Goal: Task Accomplishment & Management: Use online tool/utility

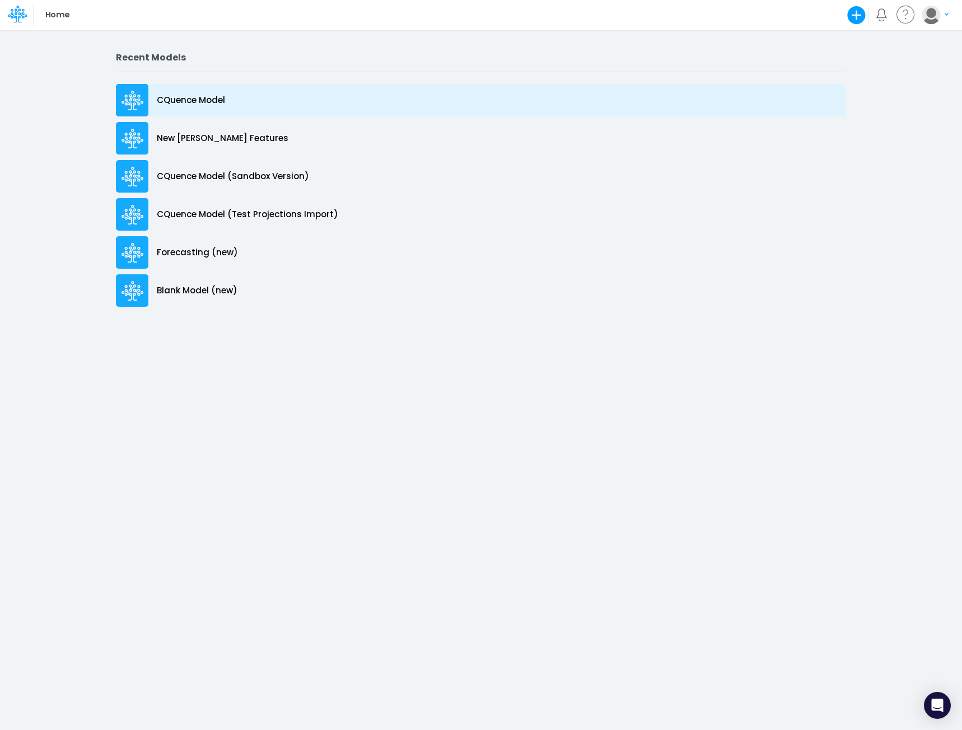
click at [196, 99] on p "CQuence Model" at bounding box center [191, 100] width 68 height 13
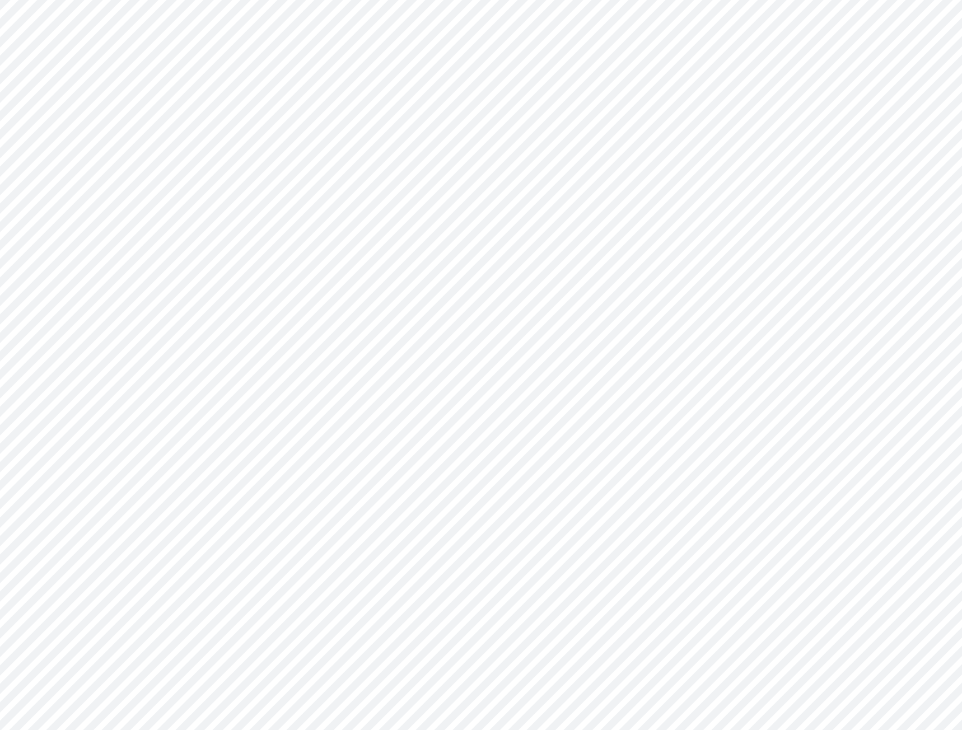
type input "Consolidated All by Month"
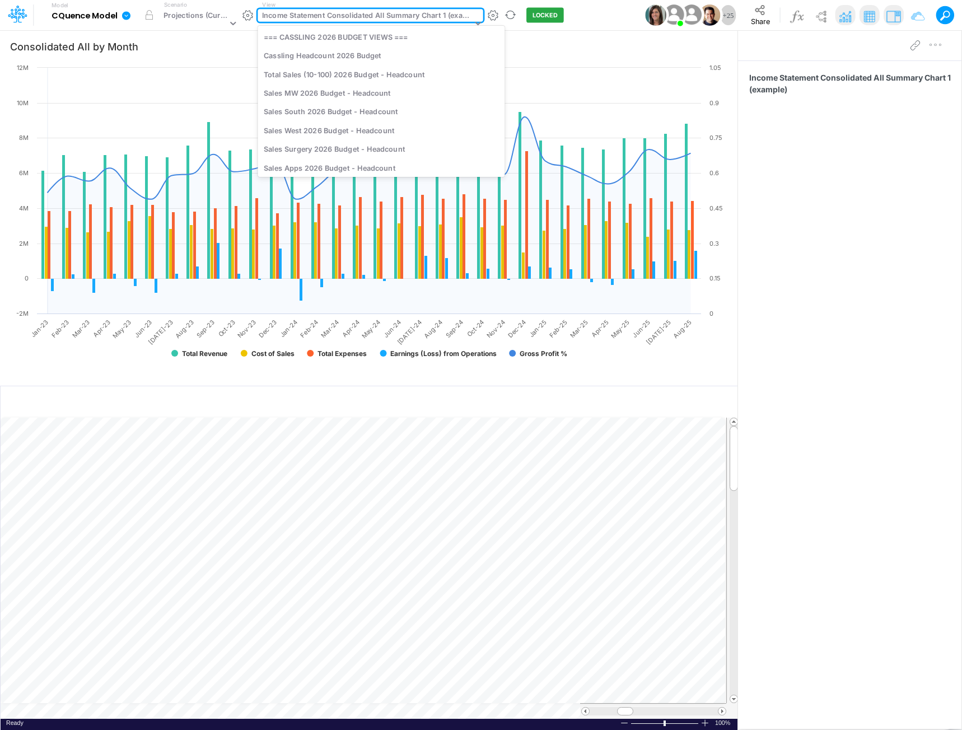
click at [352, 13] on div "Income Statement Consolidated All Summary Chart 1 (example)" at bounding box center [367, 16] width 210 height 13
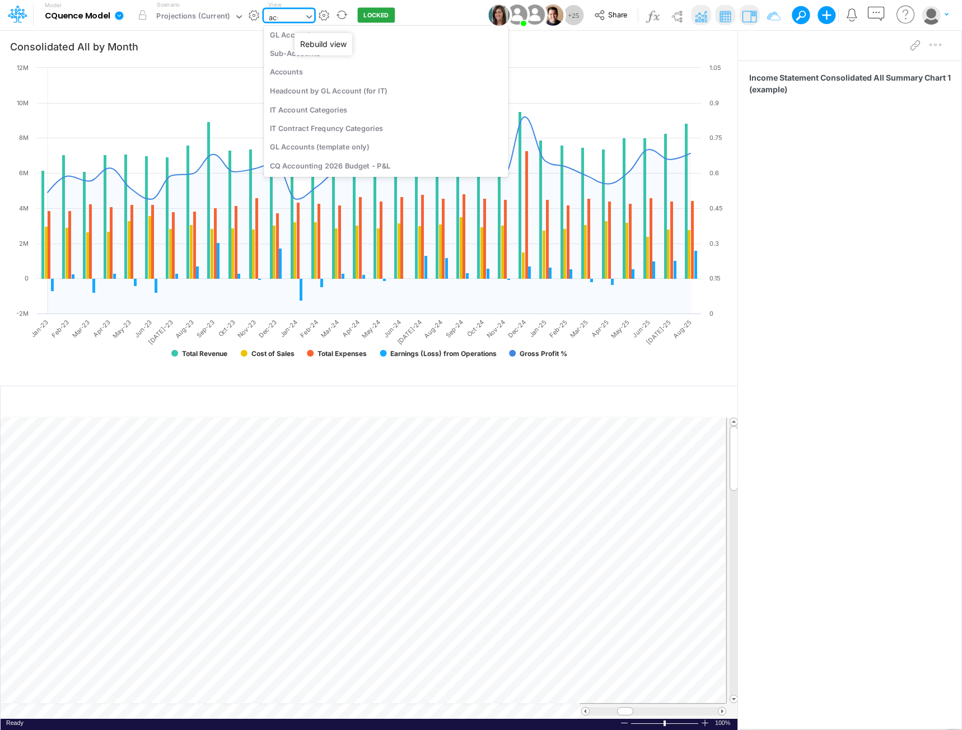
scroll to position [128, 0]
type input "account"
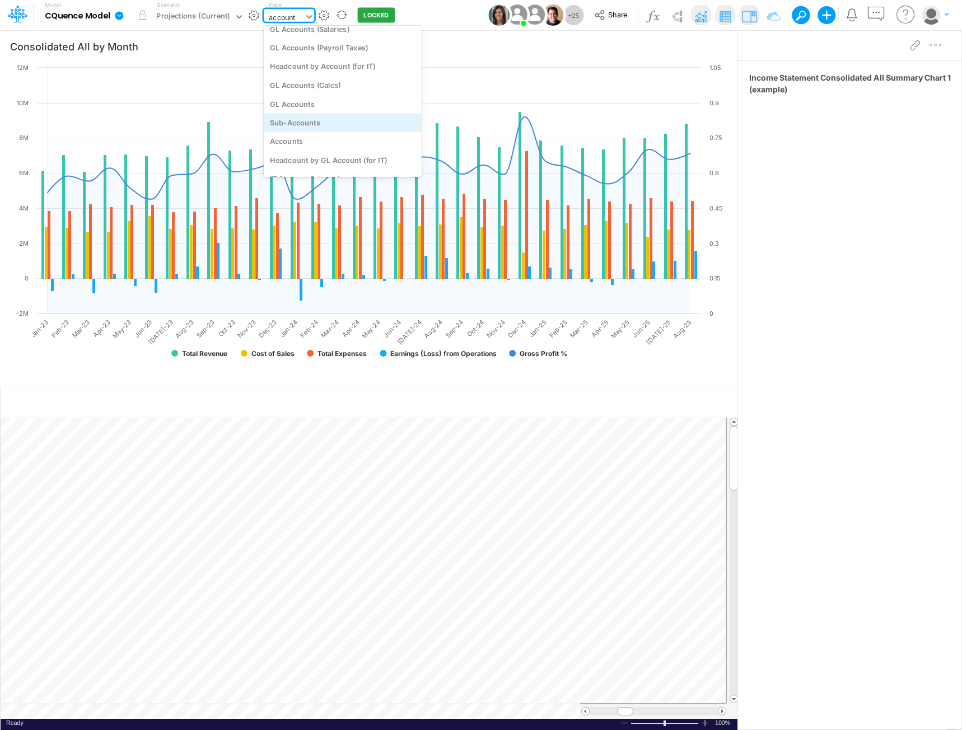
scroll to position [0, 0]
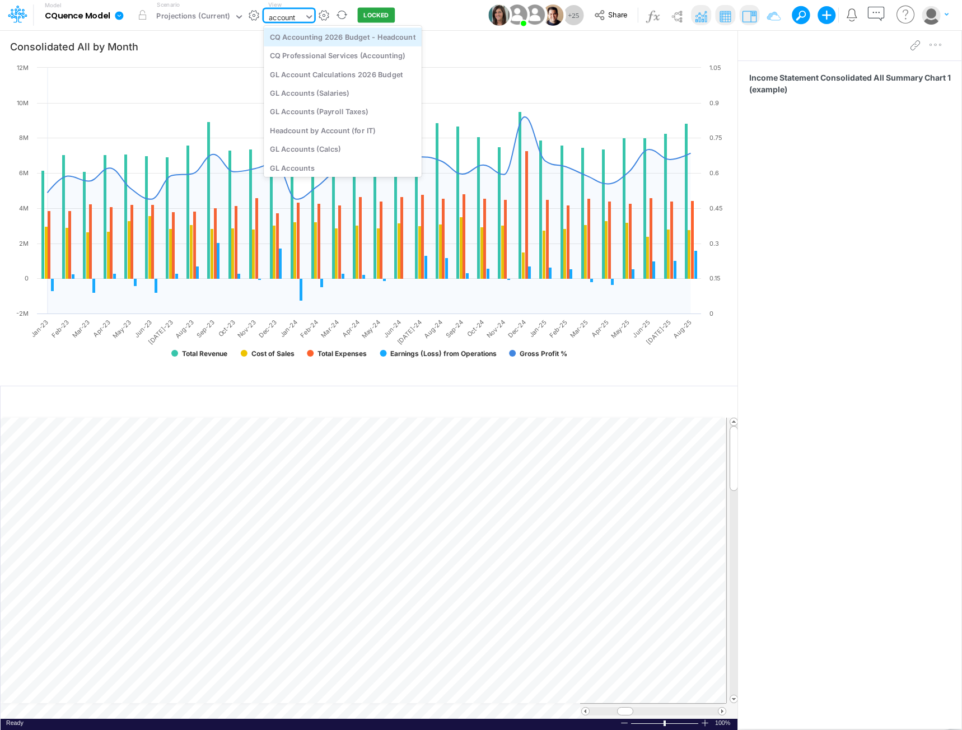
click at [334, 35] on div "CQ Accounting 2026 Budget - Headcount" at bounding box center [343, 36] width 158 height 18
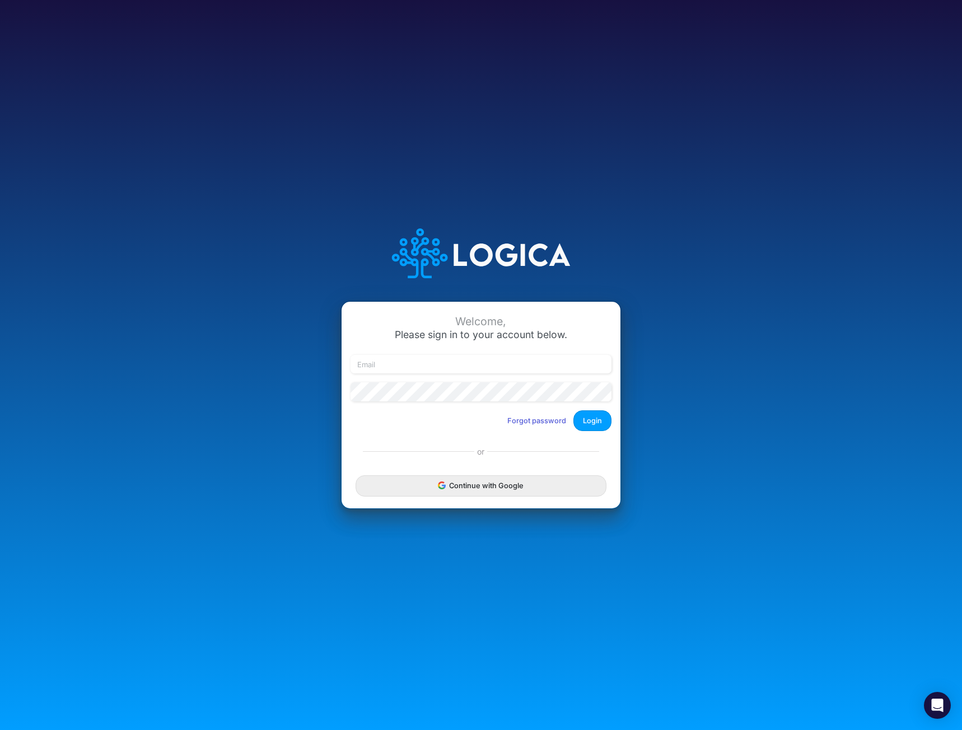
type input "mhaywood@cquencehealth.com"
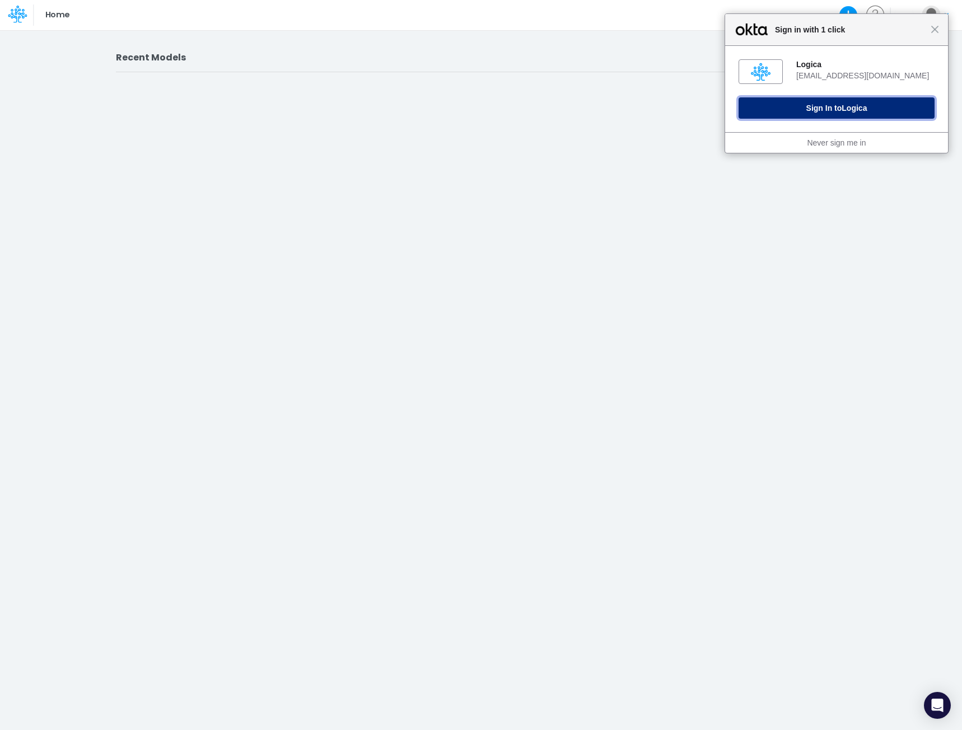
drag, startPoint x: 859, startPoint y: 111, endPoint x: 947, endPoint y: 114, distance: 88.5
click at [859, 111] on span "Logica" at bounding box center [854, 108] width 25 height 9
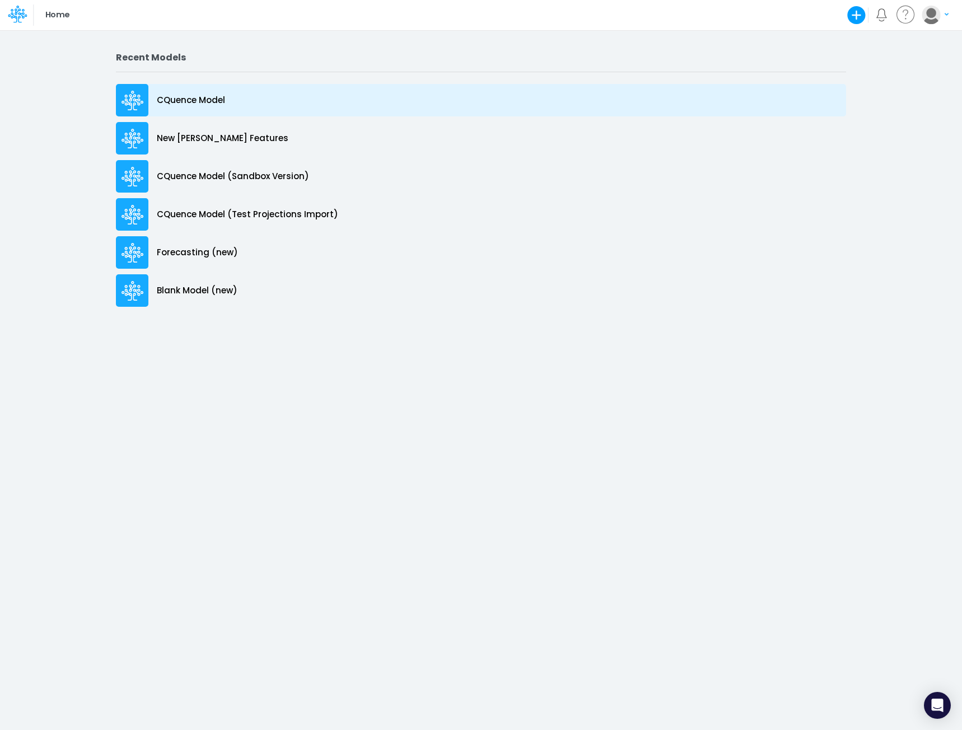
click at [183, 104] on p "CQuence Model" at bounding box center [191, 100] width 68 height 13
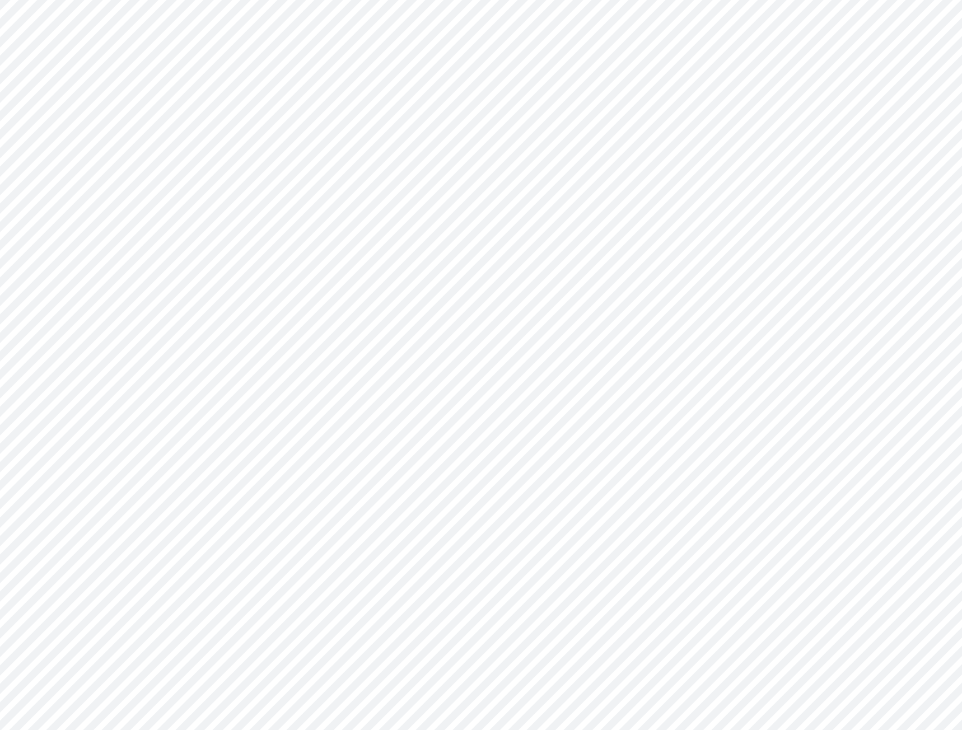
type input "Consolidated All by Month"
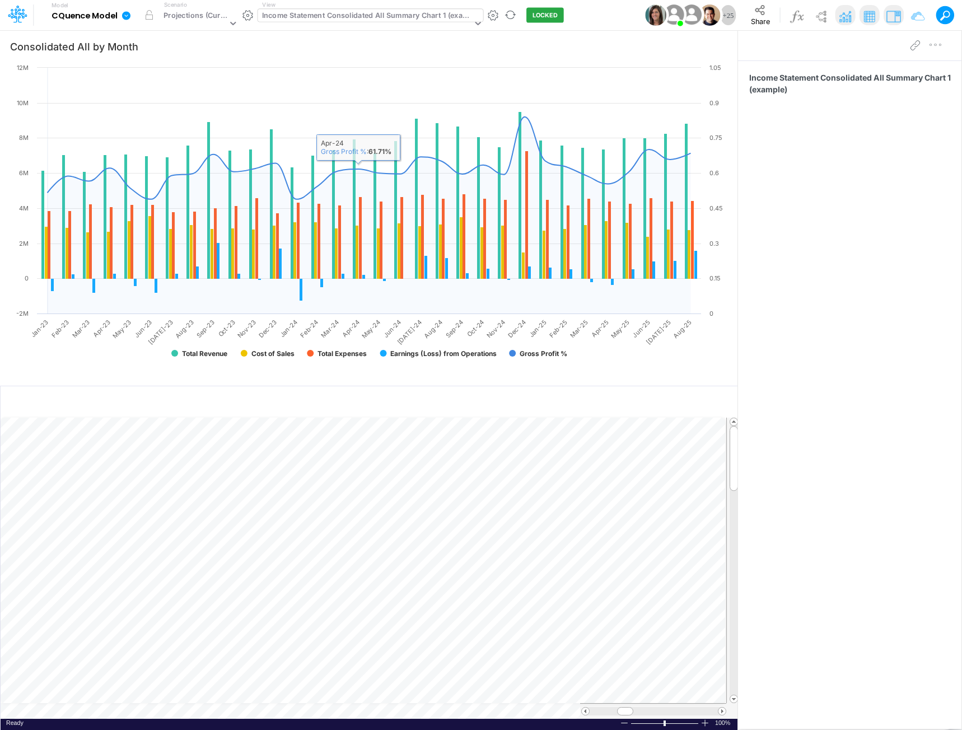
click at [367, 21] on div "Income Statement Consolidated All Summary Chart 1 (example)" at bounding box center [367, 16] width 210 height 13
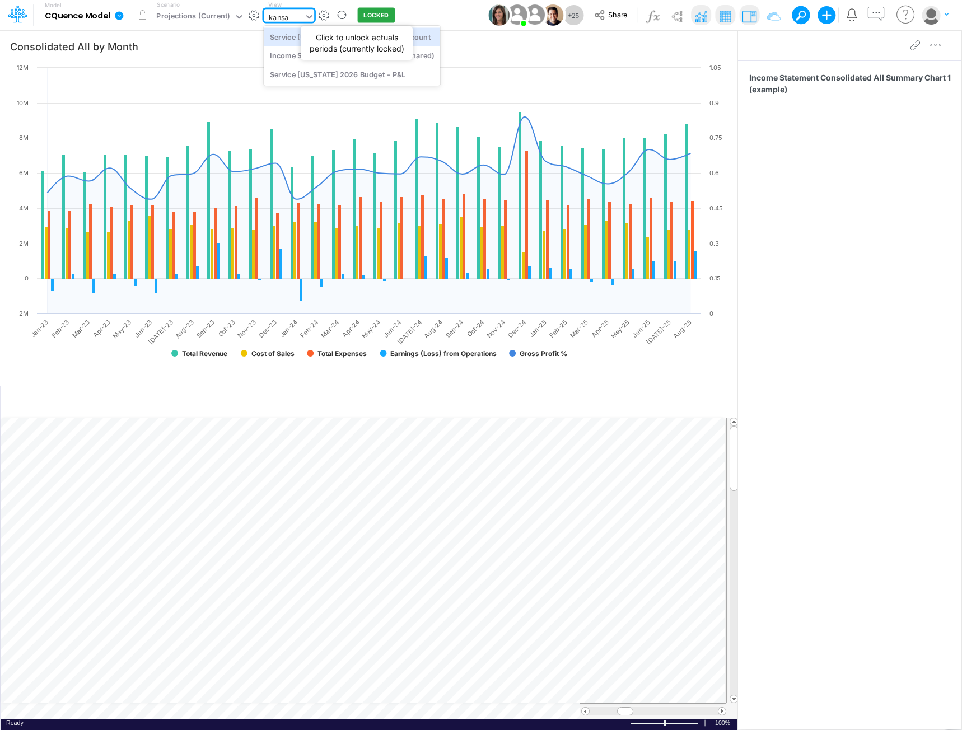
type input "[US_STATE]"
click at [351, 38] on div "Service [US_STATE] 2026 Budget - Headcount" at bounding box center [352, 36] width 176 height 18
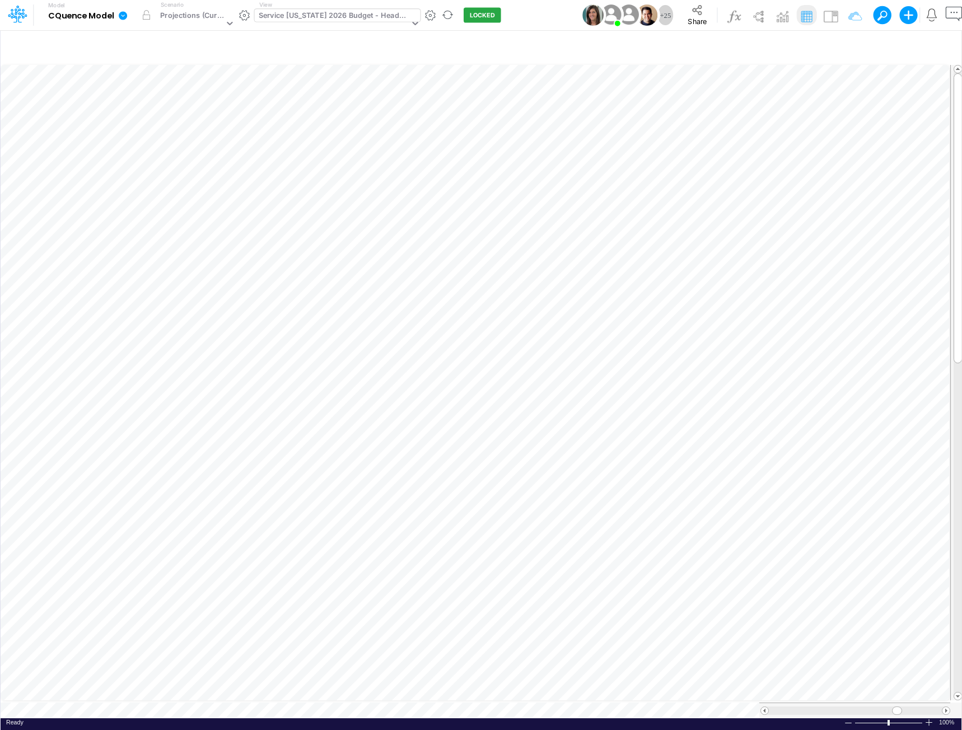
scroll to position [6, 1]
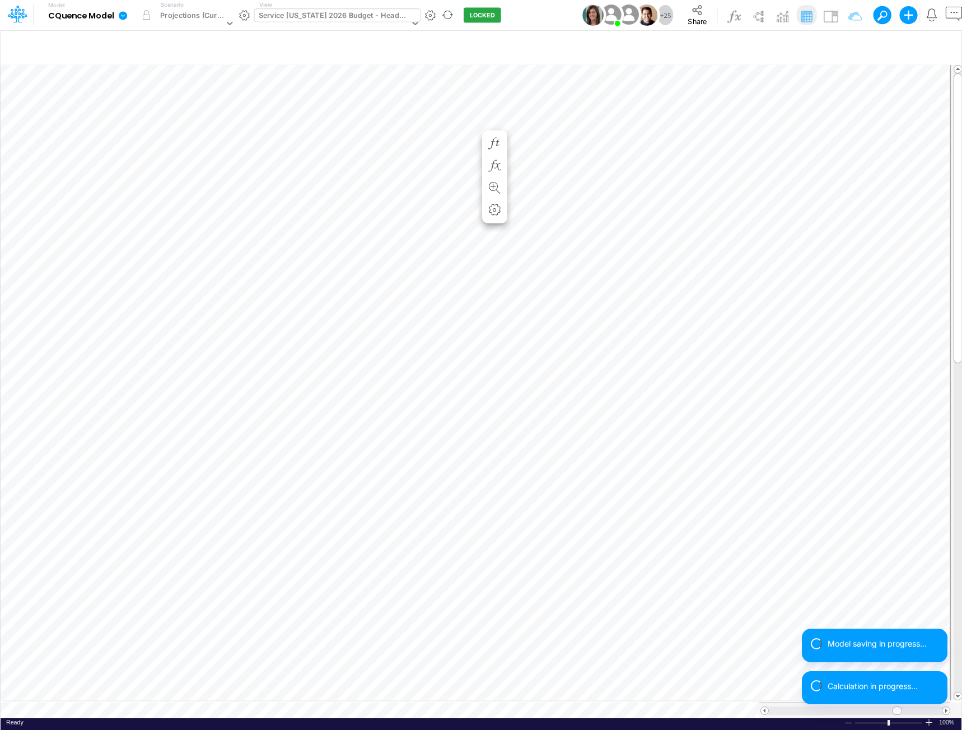
scroll to position [6, 1]
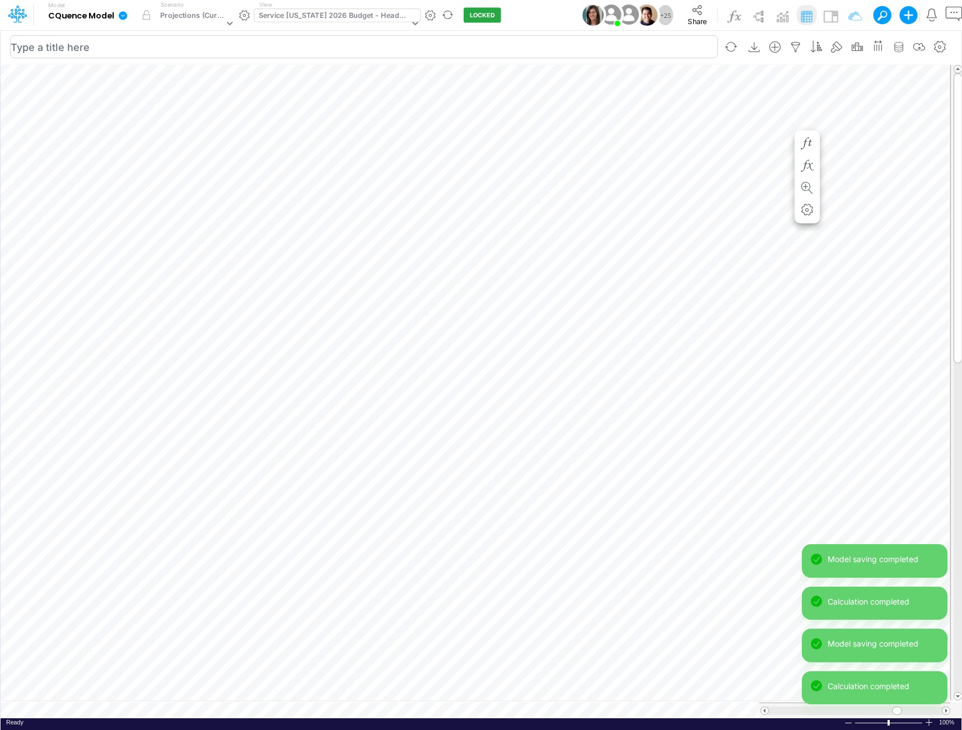
scroll to position [6, 1]
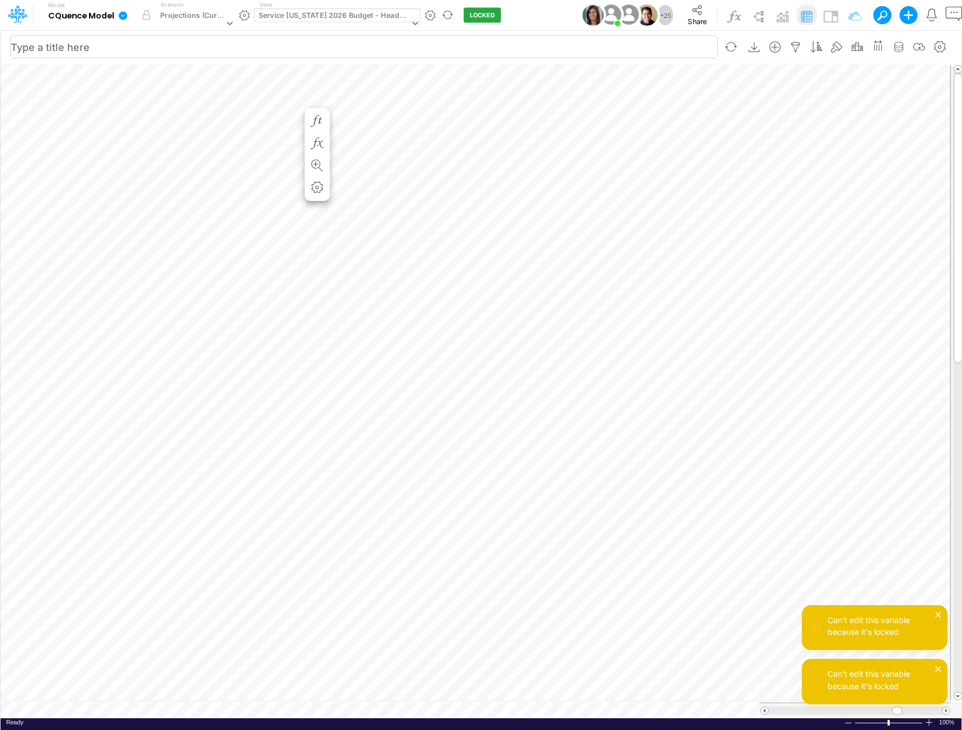
scroll to position [6, 1]
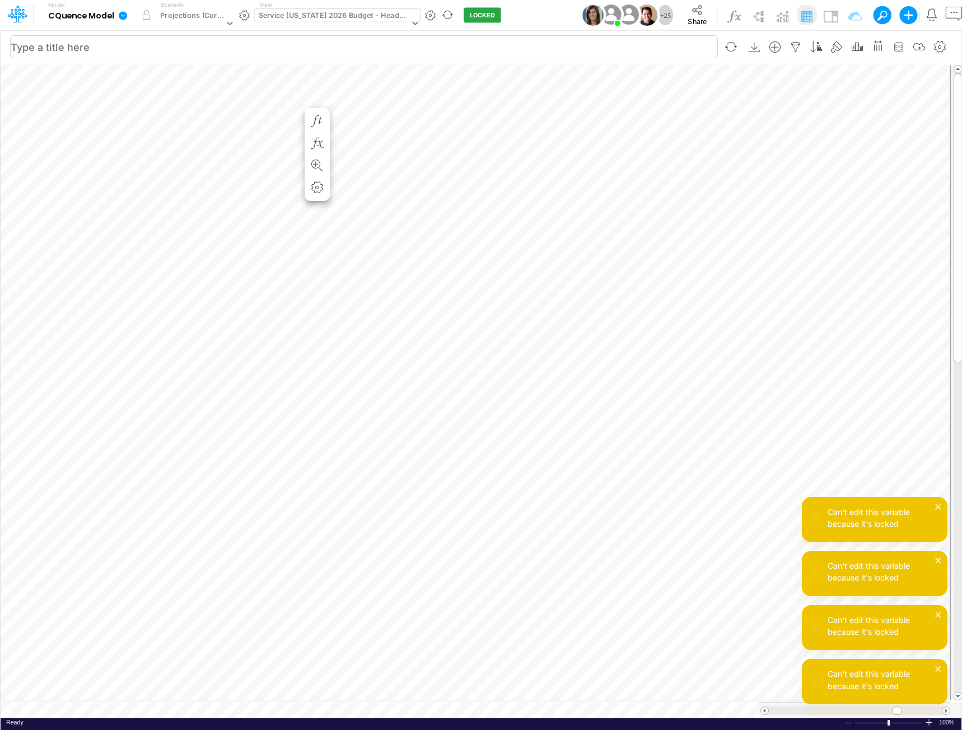
scroll to position [6, 1]
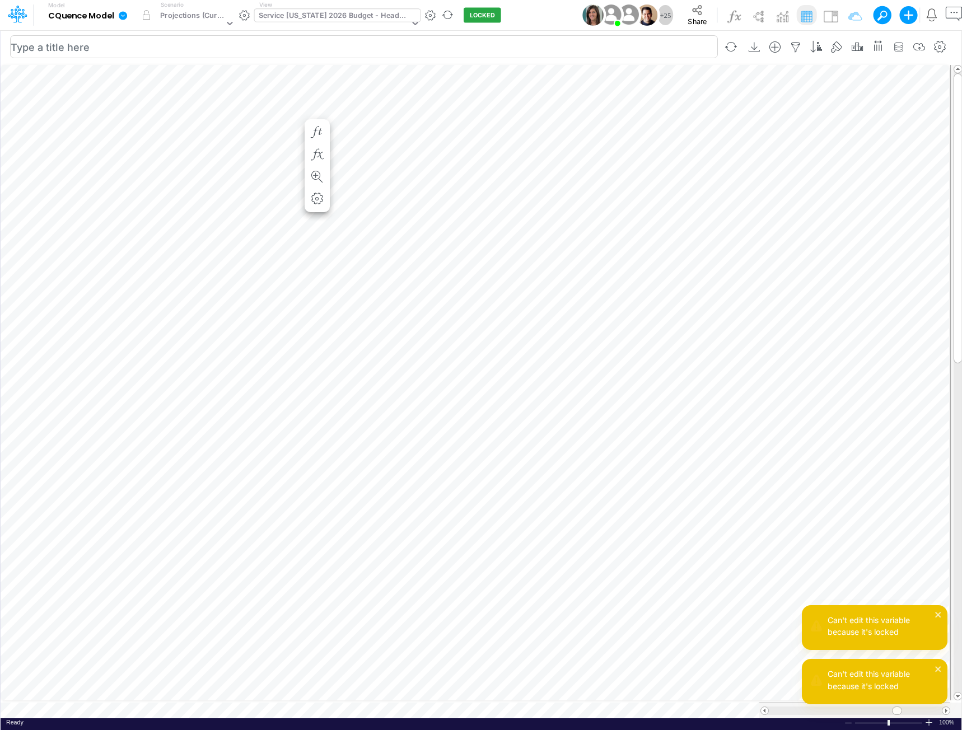
scroll to position [6, 1]
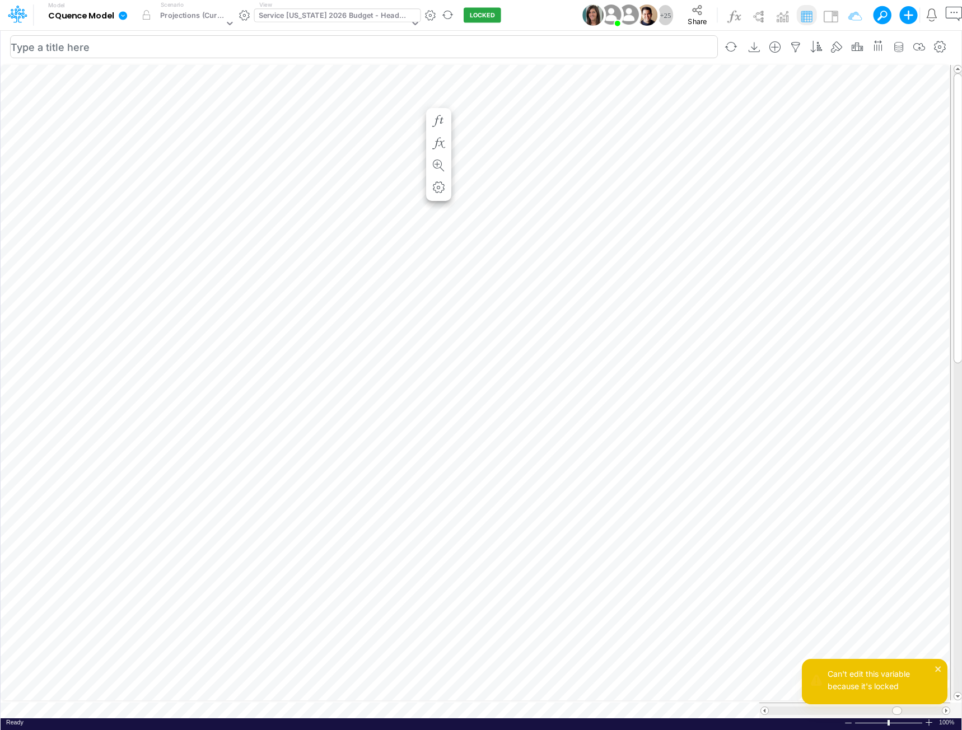
scroll to position [6, 1]
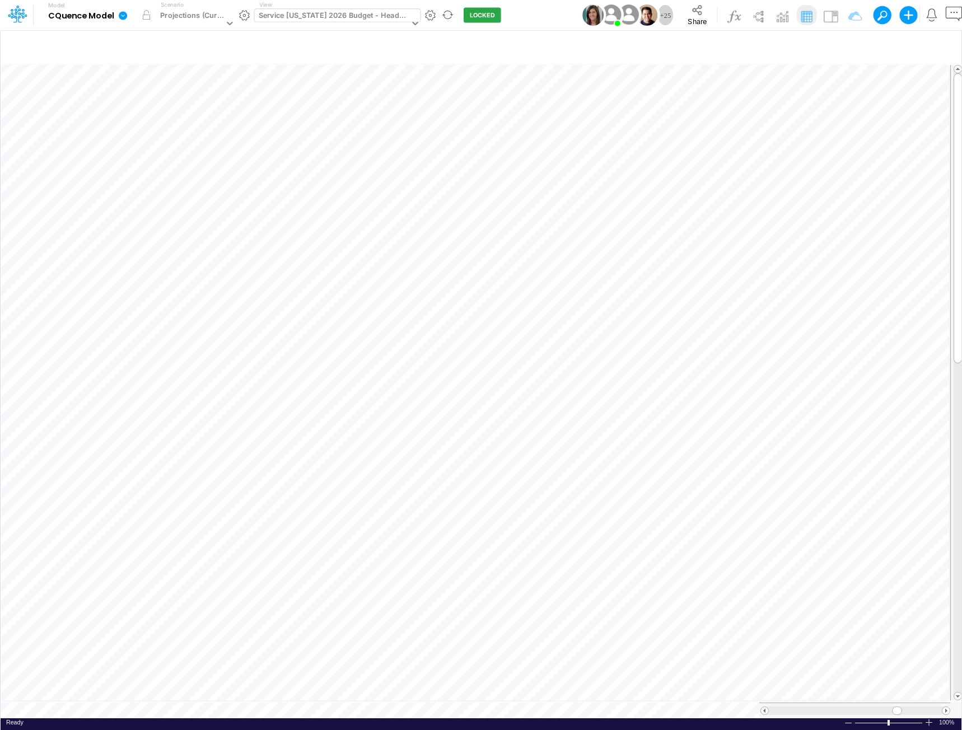
scroll to position [6, 1]
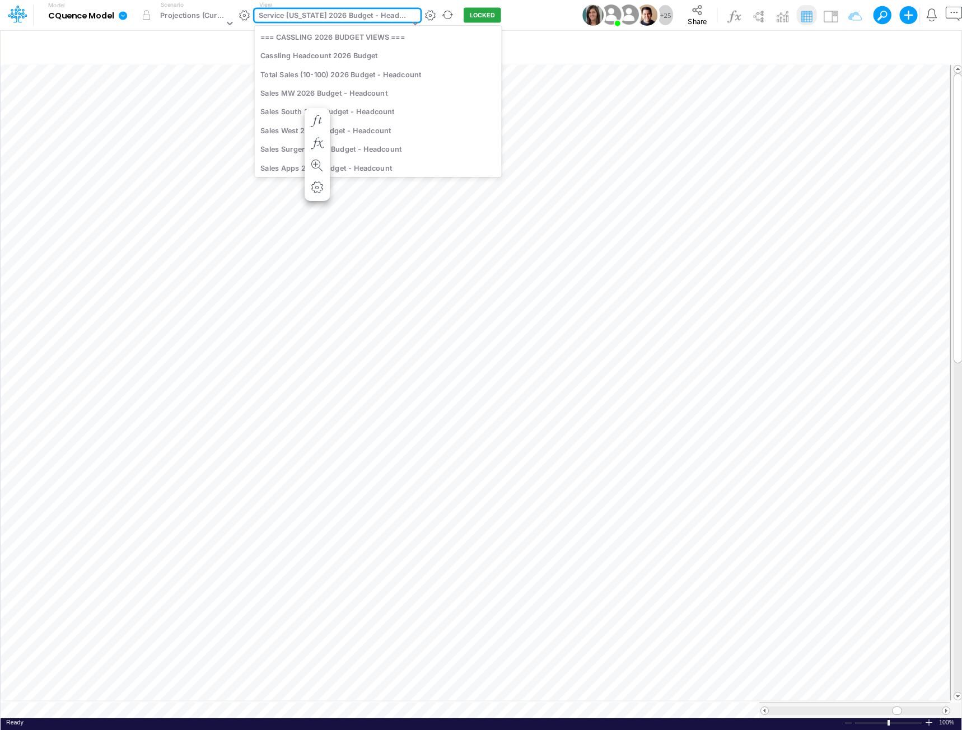
click at [363, 16] on div "Service [US_STATE] 2026 Budget - Headcount" at bounding box center [334, 16] width 151 height 13
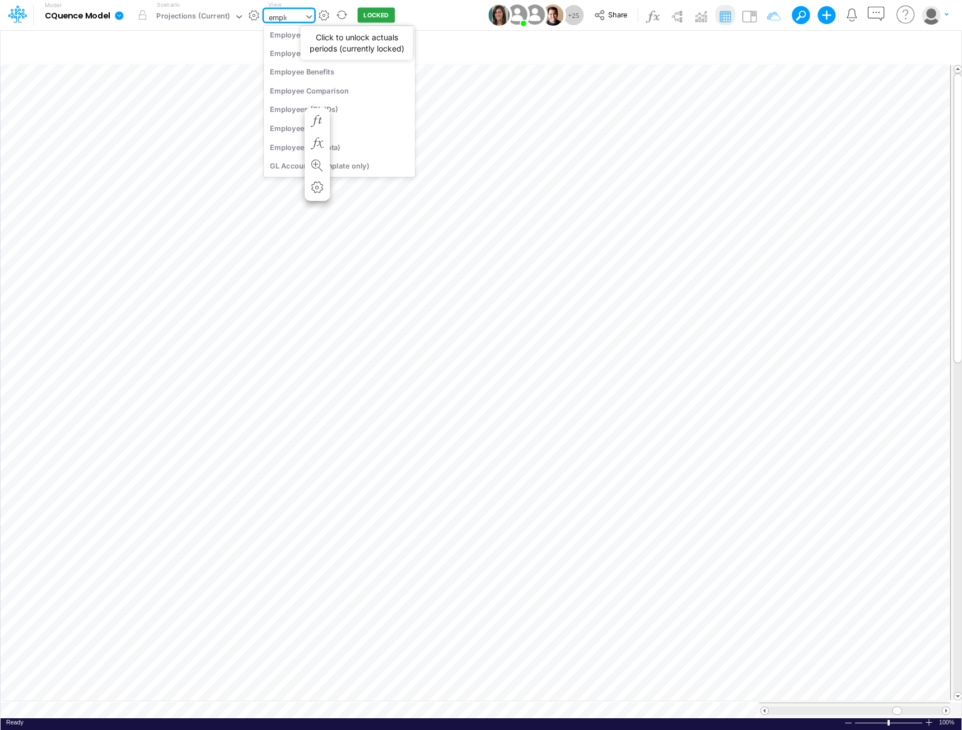
scroll to position [24, 0]
type input "employee"
click at [282, 148] on div "Employees" at bounding box center [339, 146] width 151 height 18
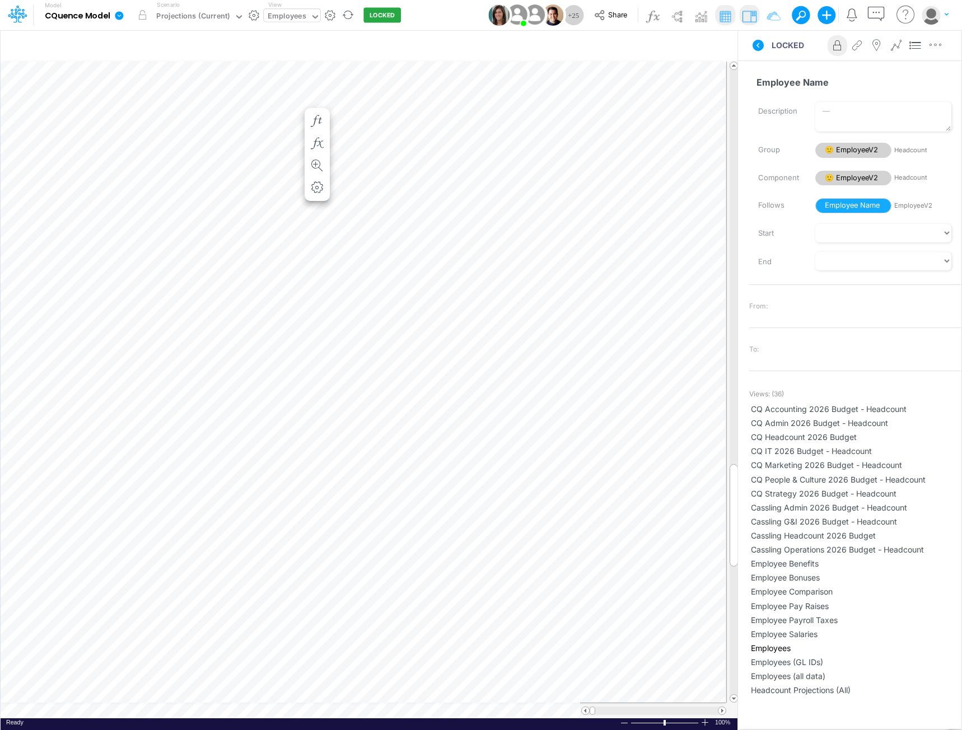
scroll to position [6, 1]
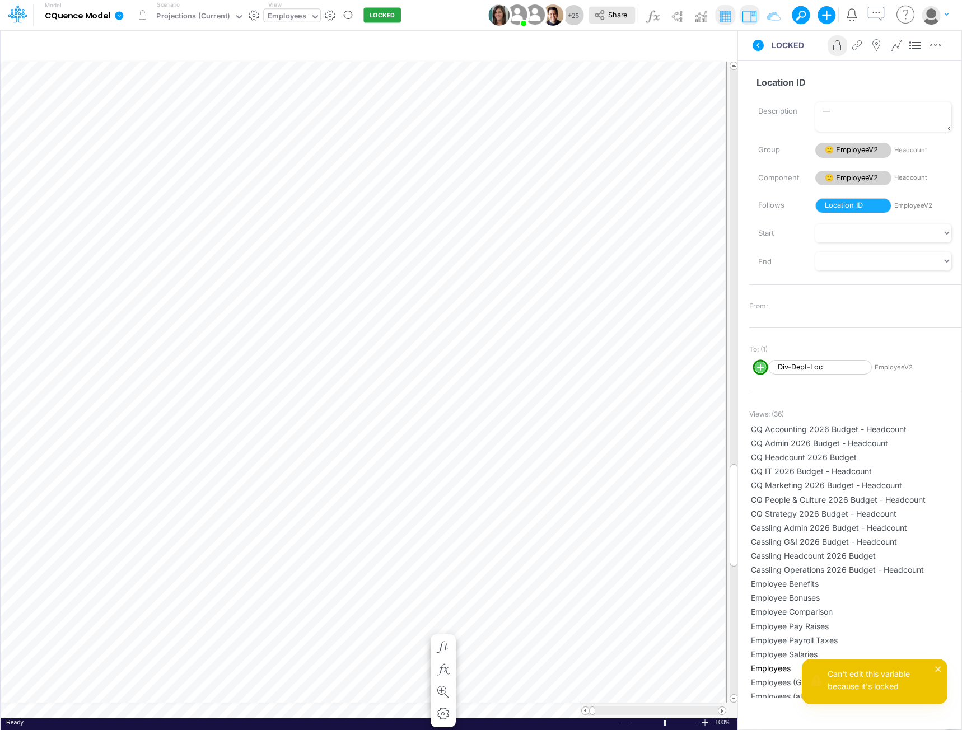
click at [597, 16] on icon at bounding box center [600, 15] width 12 height 12
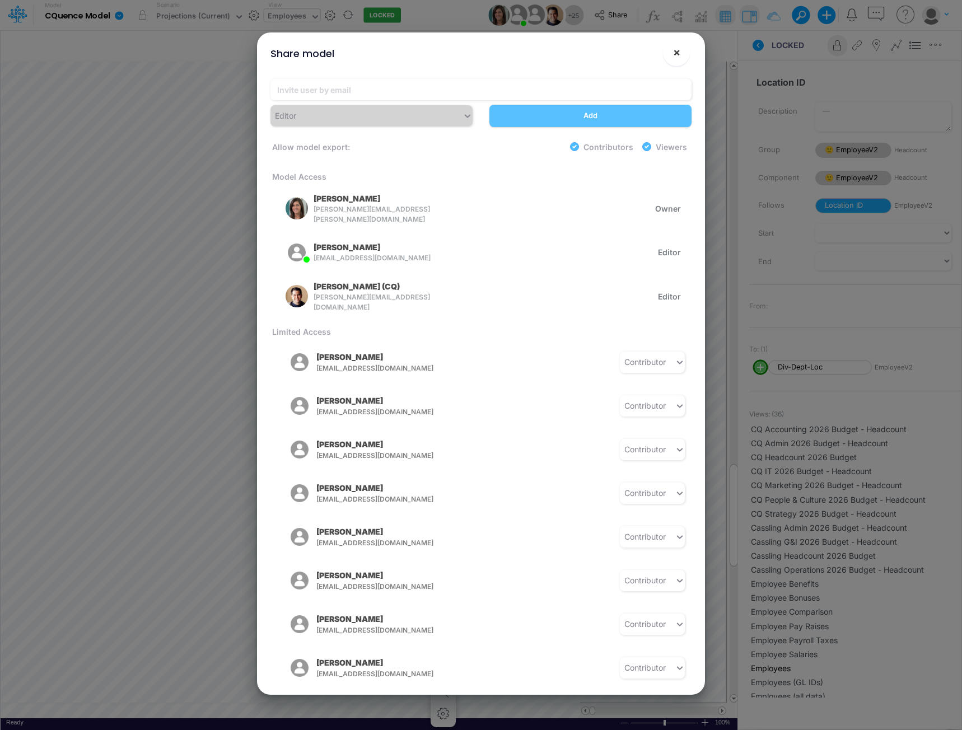
click at [672, 52] on button "×" at bounding box center [676, 52] width 27 height 27
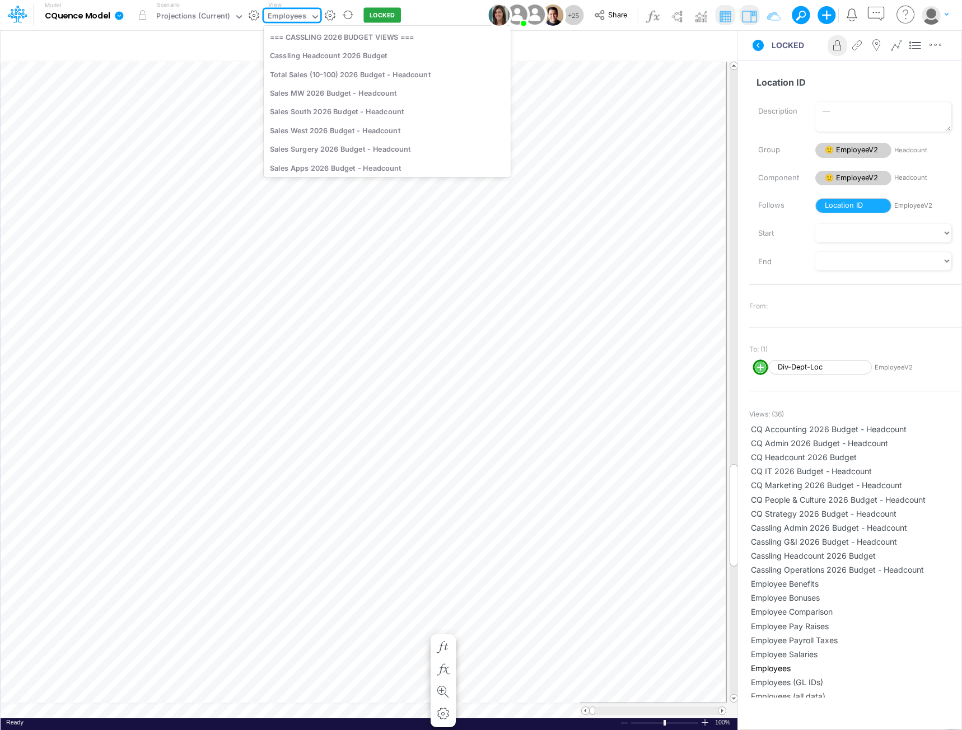
click at [278, 18] on div "Employees" at bounding box center [287, 17] width 38 height 13
